Goal: Transaction & Acquisition: Purchase product/service

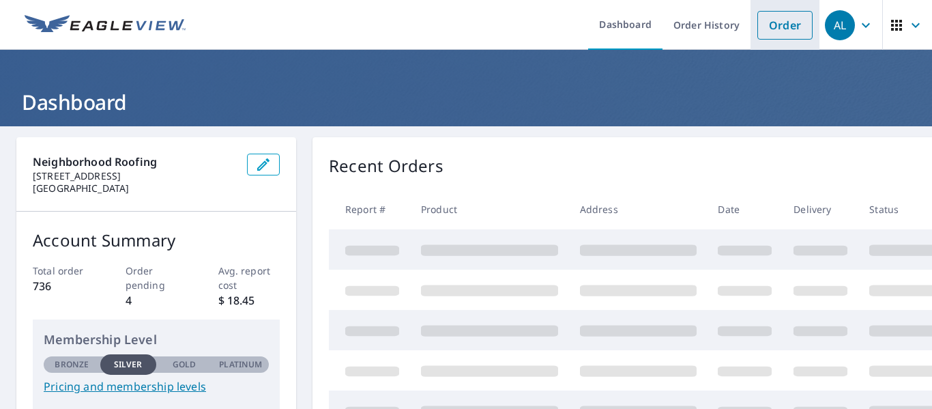
click at [788, 25] on link "Order" at bounding box center [784, 25] width 55 height 29
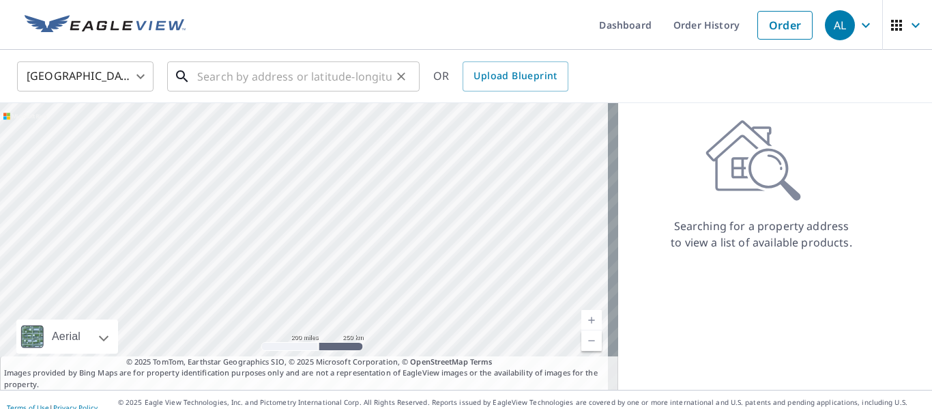
click at [219, 90] on input "text" at bounding box center [294, 76] width 194 height 38
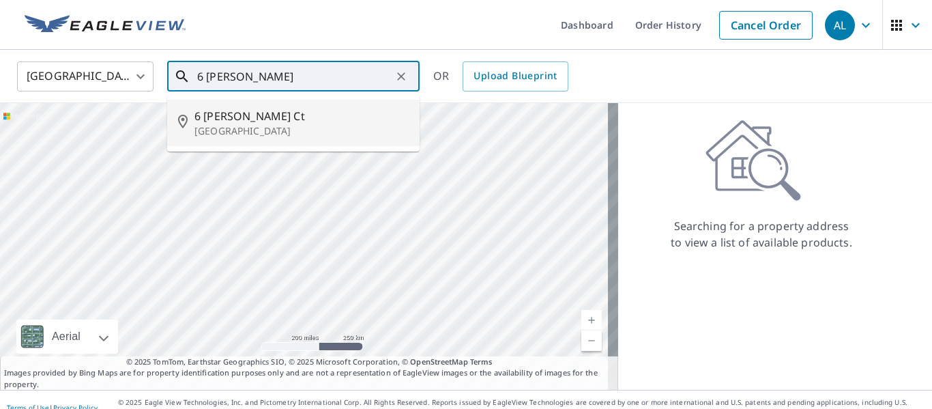
click at [222, 136] on p "[GEOGRAPHIC_DATA]" at bounding box center [301, 131] width 214 height 14
type input "[STREET_ADDRESS][PERSON_NAME]"
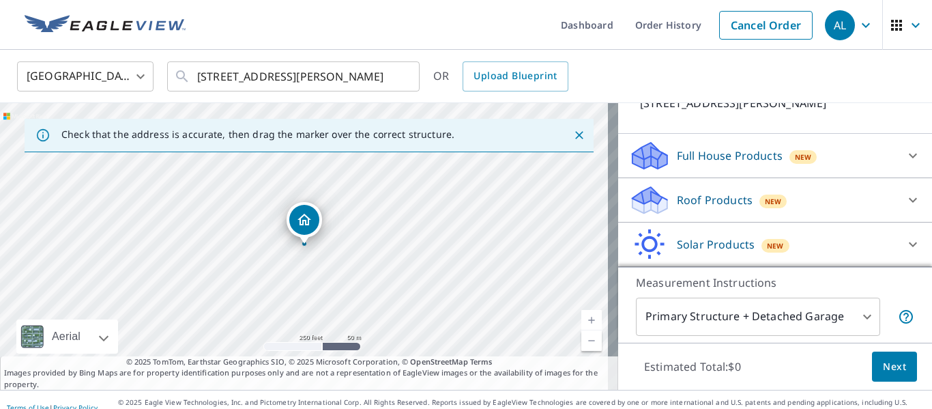
scroll to position [136, 0]
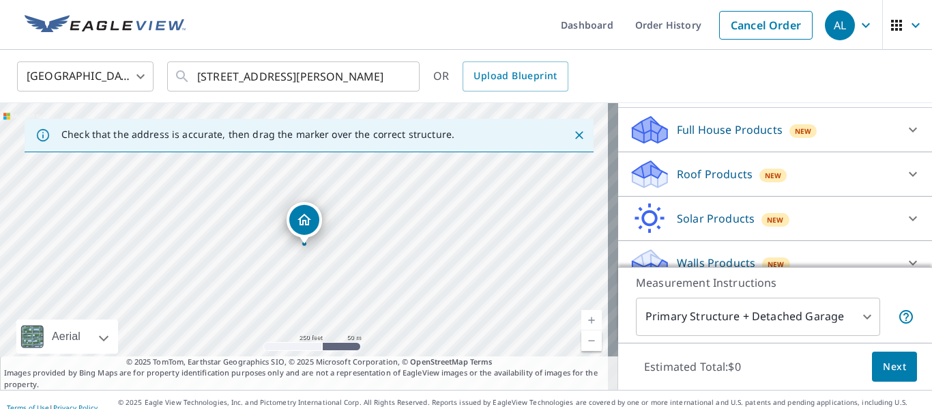
click at [904, 173] on icon at bounding box center [912, 174] width 16 height 16
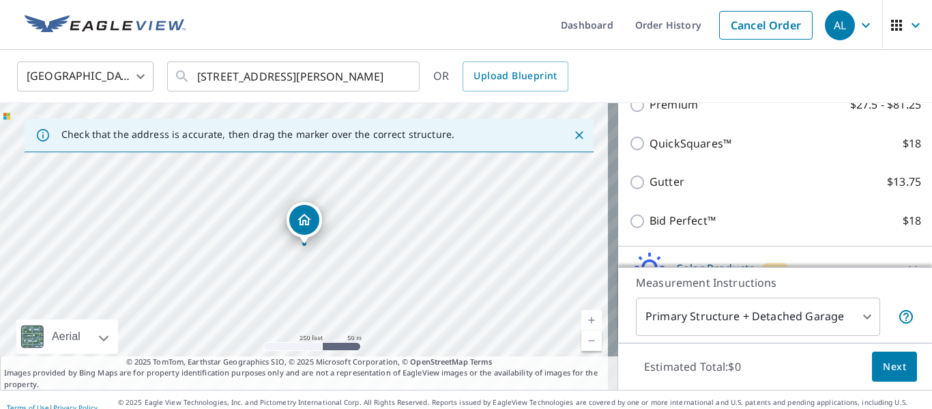
scroll to position [273, 0]
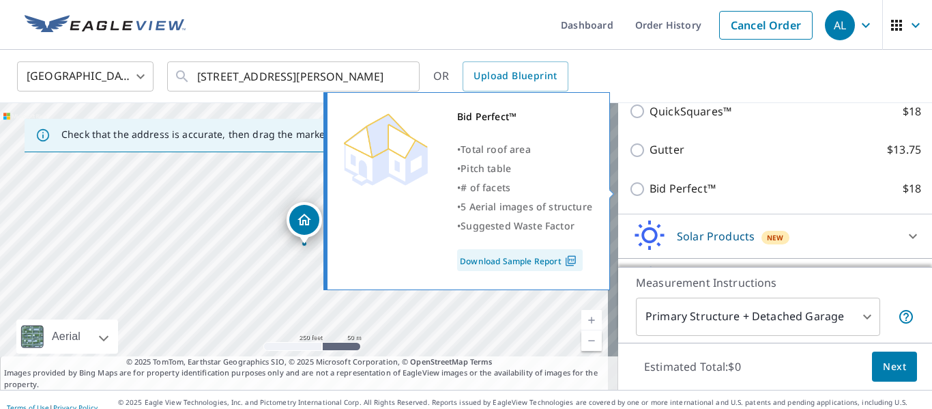
click at [629, 188] on input "Bid Perfect™ $18" at bounding box center [639, 189] width 20 height 16
checkbox input "true"
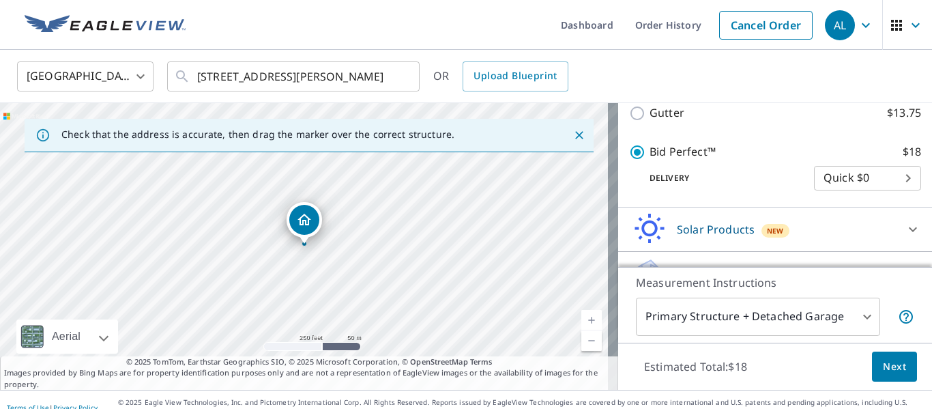
scroll to position [360, 0]
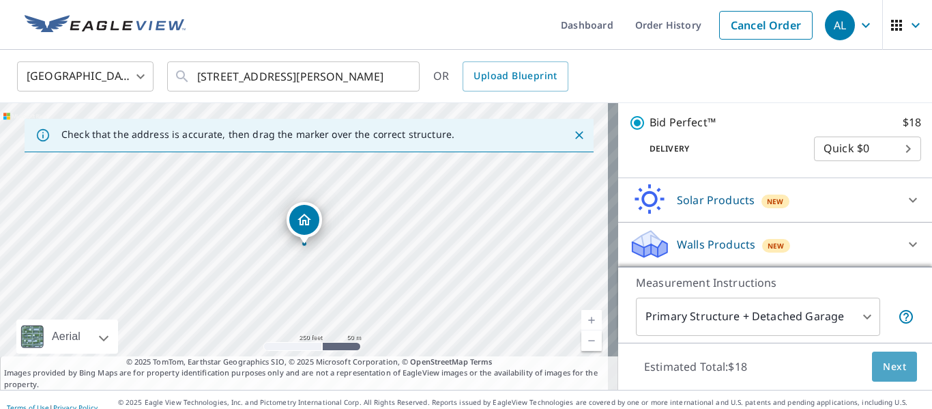
click at [890, 359] on span "Next" at bounding box center [893, 366] width 23 height 17
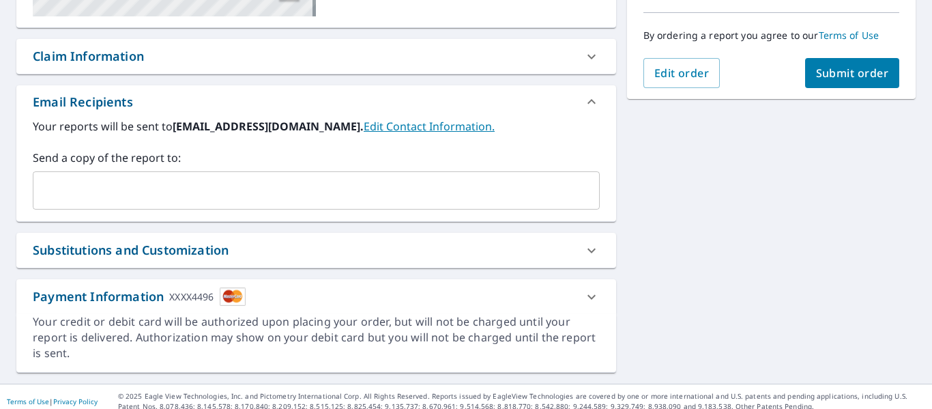
scroll to position [341, 0]
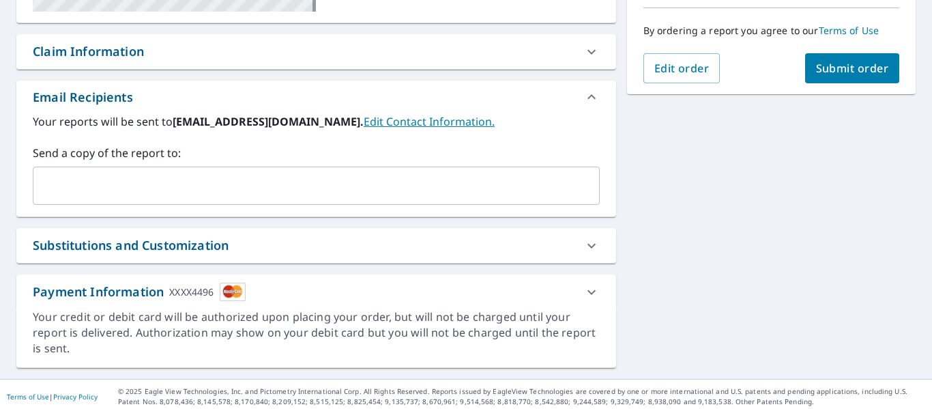
click at [242, 188] on input "text" at bounding box center [306, 186] width 534 height 26
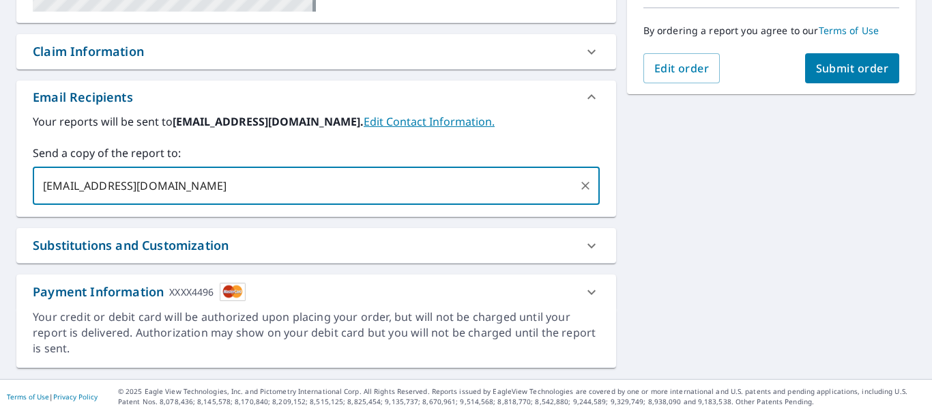
type input "[EMAIL_ADDRESS][DOMAIN_NAME]"
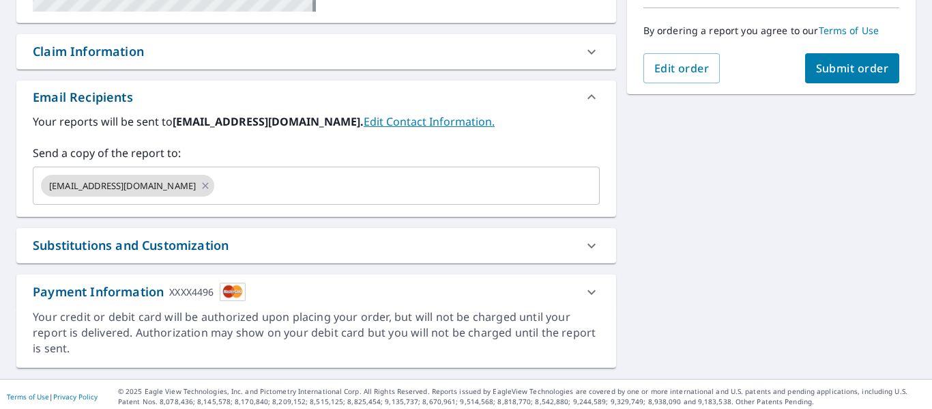
click at [760, 179] on div "[STREET_ADDRESS][PERSON_NAME] Aerial Road A standard road map Aerial A detailed…" at bounding box center [466, 81] width 932 height 593
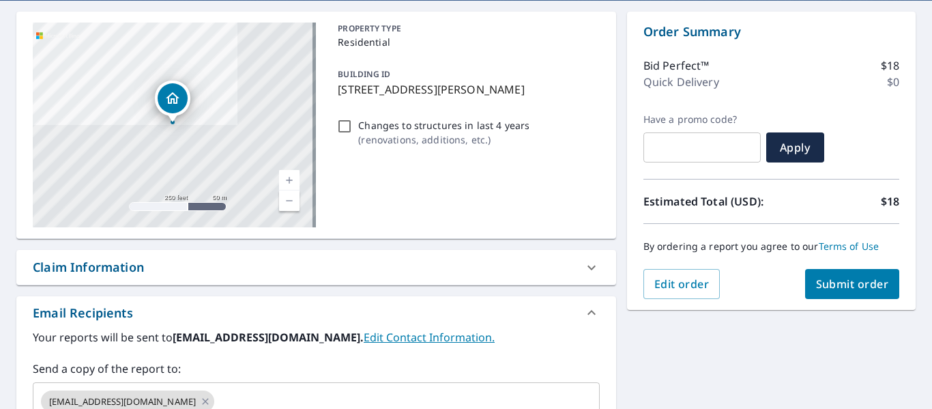
scroll to position [141, 0]
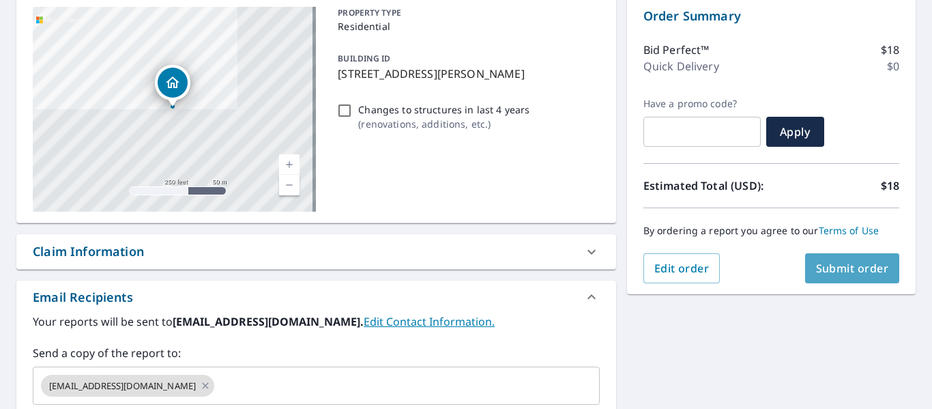
click at [861, 260] on button "Submit order" at bounding box center [852, 268] width 95 height 30
